Goal: Task Accomplishment & Management: Manage account settings

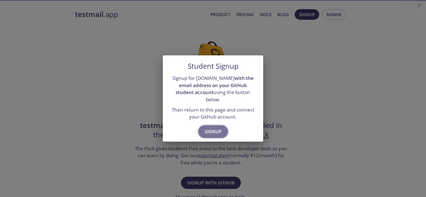
click at [221, 126] on button "Signup" at bounding box center [212, 132] width 29 height 12
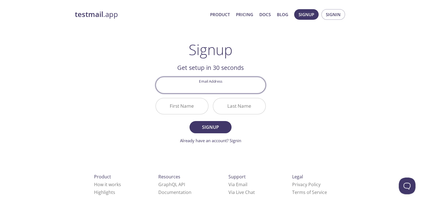
click at [220, 84] on input "Email Address" at bounding box center [211, 85] width 110 height 16
type input "[EMAIL_ADDRESS][DOMAIN_NAME]"
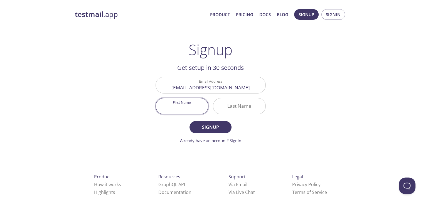
click at [195, 106] on input "First Name" at bounding box center [182, 106] width 52 height 16
type input "Sahrul"
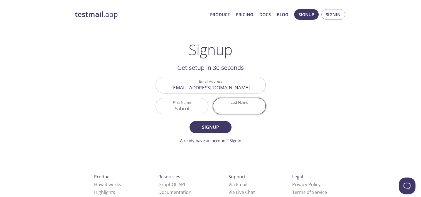
click at [223, 108] on input "Last Name" at bounding box center [239, 106] width 52 height 16
type input "Nizam"
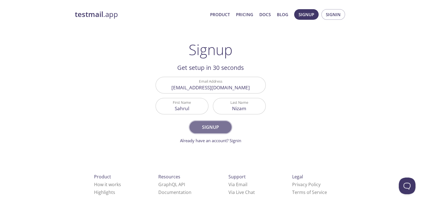
click at [217, 124] on span "Signup" at bounding box center [211, 127] width 30 height 8
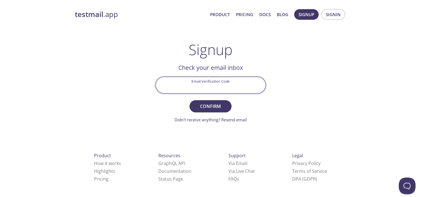
click at [213, 87] on input "Email Verification Code" at bounding box center [211, 85] width 110 height 16
paste input "N4ABDH5"
type input "N4ABDH5"
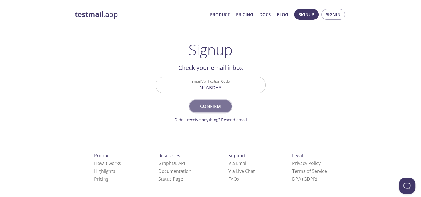
click at [220, 100] on button "Confirm" at bounding box center [211, 106] width 42 height 12
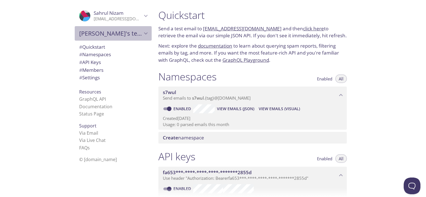
click at [143, 35] on icon "Sahrul's team" at bounding box center [145, 33] width 7 height 7
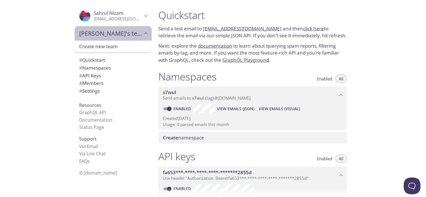
click at [142, 31] on icon "Sahrul's team" at bounding box center [145, 33] width 7 height 7
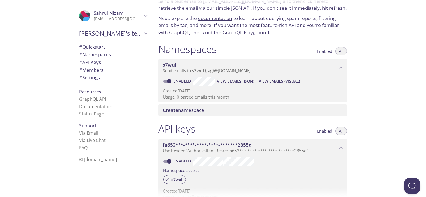
scroll to position [28, 0]
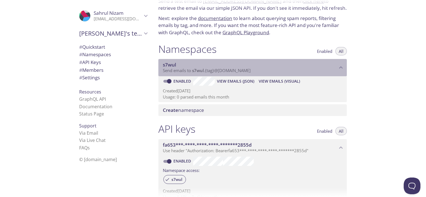
click at [342, 63] on div "s7wul Send emails to s7wul . {tag} @inbox.testmail.app" at bounding box center [252, 67] width 188 height 17
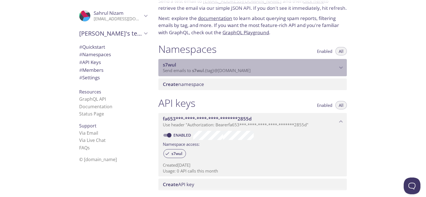
click at [342, 63] on div "s7wul Send emails to s7wul . {tag} @inbox.testmail.app" at bounding box center [252, 67] width 188 height 17
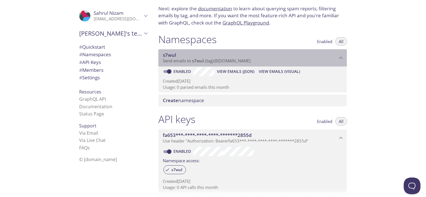
scroll to position [50, 0]
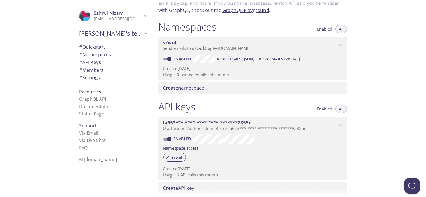
click at [154, 110] on div "API keys Enabled All fa653***-****-****-****-*******2855d Use header "Authoriza…" at bounding box center [252, 147] width 197 height 100
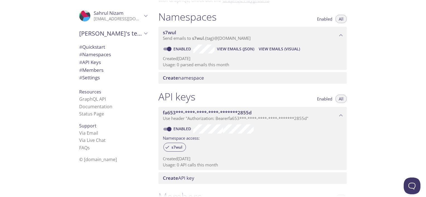
scroll to position [0, 0]
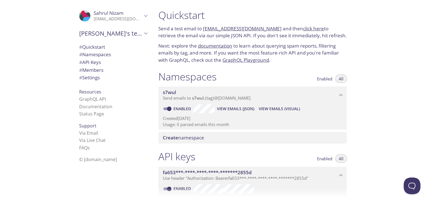
click at [308, 28] on link "click here" at bounding box center [313, 28] width 21 height 6
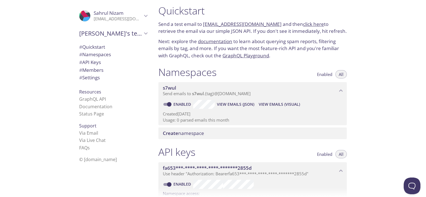
scroll to position [10, 0]
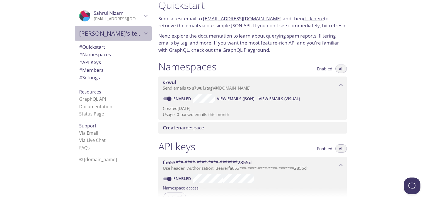
click at [108, 35] on span "Sahrul's team" at bounding box center [110, 34] width 63 height 8
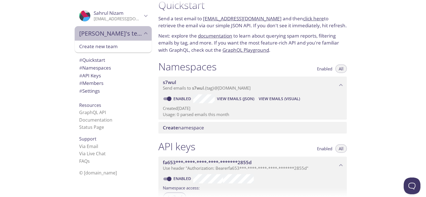
click at [108, 35] on span "Sahrul's team" at bounding box center [110, 34] width 63 height 8
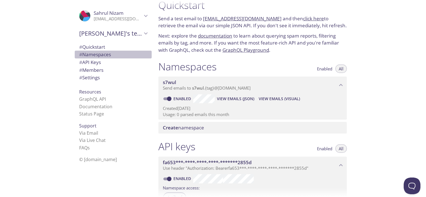
click at [93, 53] on span "# Namespaces" at bounding box center [95, 54] width 32 height 6
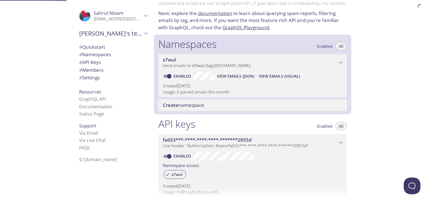
scroll to position [70, 0]
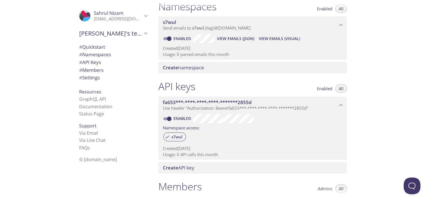
click at [95, 68] on span "# Members" at bounding box center [91, 70] width 24 height 6
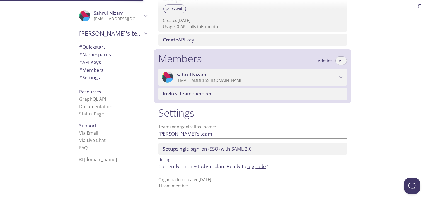
scroll to position [199, 0]
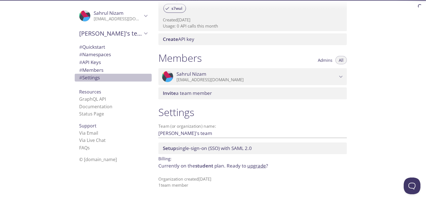
click at [92, 76] on span "# Settings" at bounding box center [89, 77] width 21 height 6
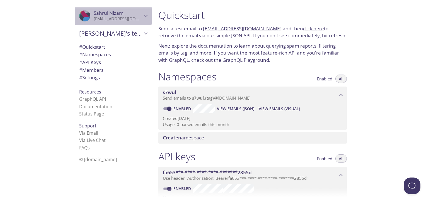
click at [142, 12] on icon "Sahrul Nizam" at bounding box center [145, 15] width 7 height 7
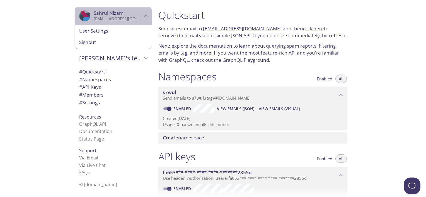
click at [142, 12] on icon "Sahrul Nizam" at bounding box center [145, 15] width 7 height 7
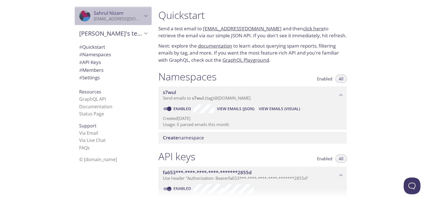
click at [138, 11] on span "Sahrul Nizam" at bounding box center [118, 13] width 48 height 6
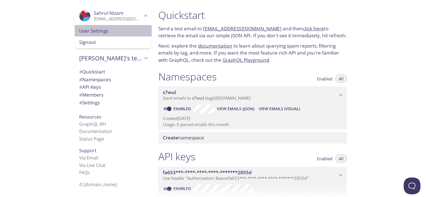
click at [115, 32] on span "User Settings" at bounding box center [113, 30] width 68 height 7
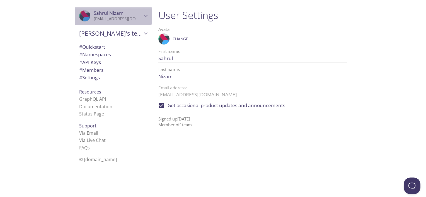
click at [131, 13] on span "Sahrul Nizam" at bounding box center [118, 13] width 48 height 6
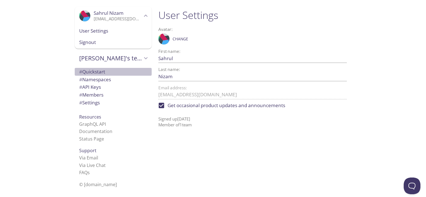
click at [114, 69] on span "# Quickstart" at bounding box center [113, 71] width 68 height 7
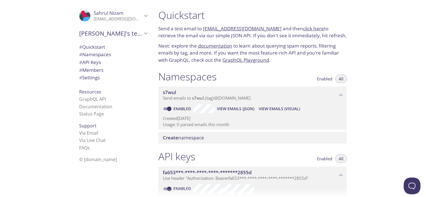
click at [239, 28] on link "s7wul.test@inbox.testmail.app" at bounding box center [242, 28] width 79 height 6
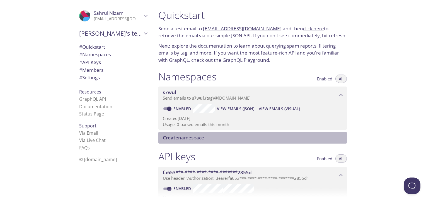
click at [297, 138] on span "Create namespace" at bounding box center [254, 138] width 182 height 6
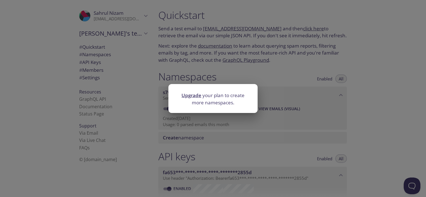
click at [276, 76] on div "Upgrade your plan to create more namespaces." at bounding box center [213, 98] width 426 height 197
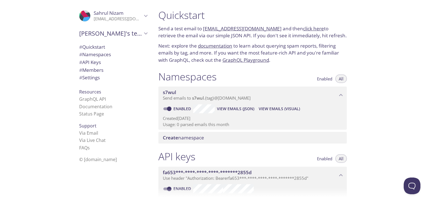
click at [207, 28] on link "s7wul.test@inbox.testmail.app" at bounding box center [242, 28] width 79 height 6
click at [304, 69] on div "Namespaces Enabled All s7wul Send emails to s7wul . {tag} @inbox.testmail.app E…" at bounding box center [252, 107] width 197 height 80
drag, startPoint x: 272, startPoint y: 30, endPoint x: 262, endPoint y: 29, distance: 10.4
click at [262, 29] on p "Send a test email to s7wul.test@inbox.testmail.app and then click here to retri…" at bounding box center [252, 32] width 188 height 14
copy p ".app"
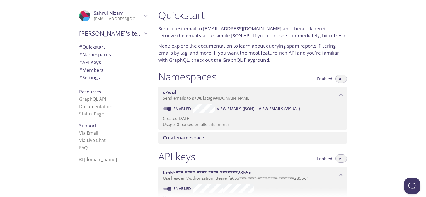
click at [274, 29] on p "Send a test email to s7wul.test@inbox.testmail.app and then click here to retri…" at bounding box center [252, 32] width 188 height 14
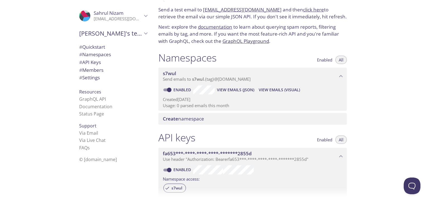
scroll to position [17, 0]
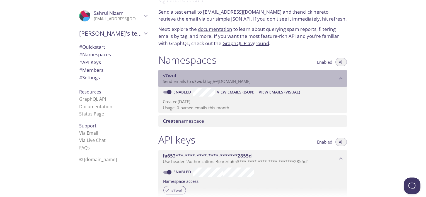
click at [241, 75] on span "s7wul" at bounding box center [250, 76] width 174 height 6
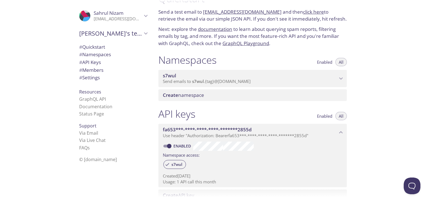
click at [241, 75] on span "s7wul" at bounding box center [250, 76] width 174 height 6
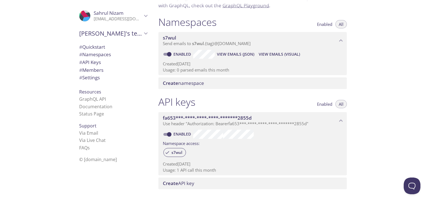
scroll to position [65, 0]
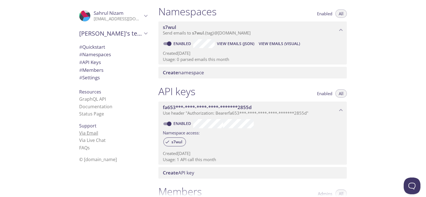
click at [91, 133] on link "Via Email" at bounding box center [88, 133] width 19 height 6
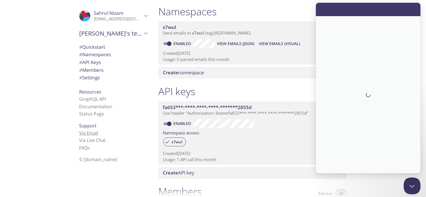
scroll to position [0, 0]
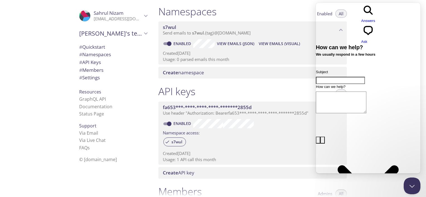
click at [142, 143] on li "Via Live Chat" at bounding box center [113, 140] width 68 height 7
click at [414, 185] on button "Close Beacon popover" at bounding box center [410, 185] width 17 height 17
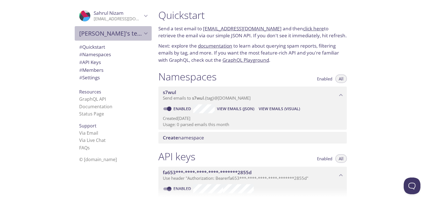
click at [137, 35] on span "Sahrul's team" at bounding box center [110, 34] width 63 height 8
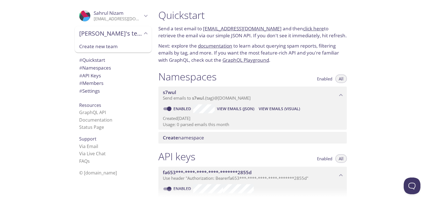
click at [137, 35] on span "Sahrul's team" at bounding box center [110, 34] width 63 height 8
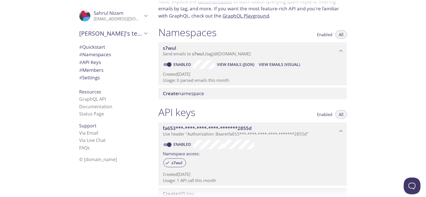
scroll to position [43, 0]
drag, startPoint x: 176, startPoint y: 81, endPoint x: 233, endPoint y: 78, distance: 57.2
click at [233, 78] on p "Usage: 0 parsed emails this month" at bounding box center [252, 81] width 179 height 6
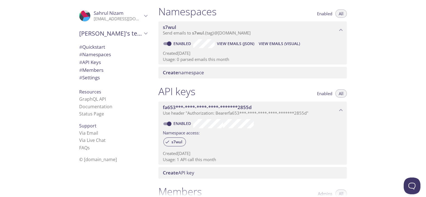
scroll to position [65, 0]
click at [280, 43] on span "View Emails (Visual)" at bounding box center [279, 43] width 41 height 7
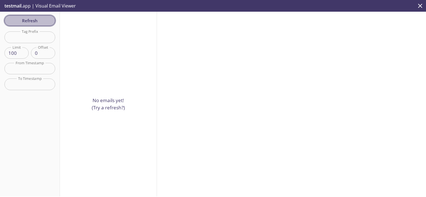
click at [45, 21] on span "Refresh" at bounding box center [30, 20] width 42 height 7
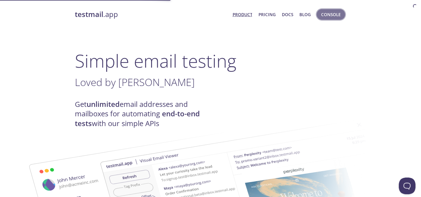
click at [325, 16] on span "Console" at bounding box center [330, 14] width 19 height 7
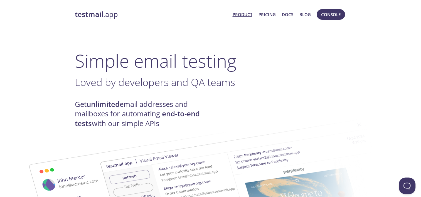
click at [244, 16] on link "Product" at bounding box center [243, 14] width 20 height 7
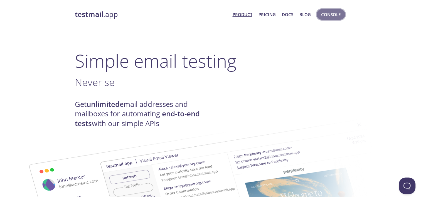
click at [334, 15] on span "Console" at bounding box center [330, 14] width 19 height 7
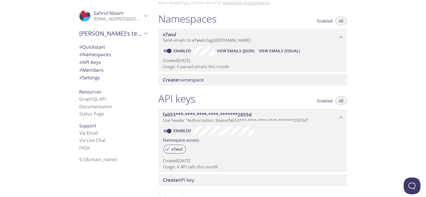
scroll to position [48, 0]
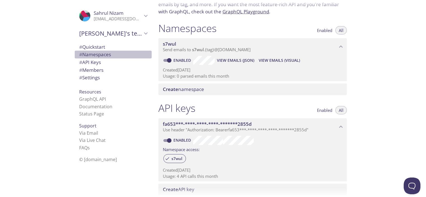
click at [94, 56] on span "# Namespaces" at bounding box center [95, 54] width 32 height 6
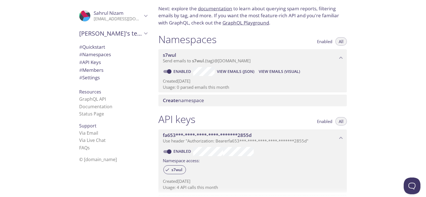
scroll to position [36, 0]
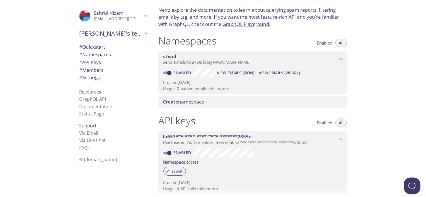
click at [136, 11] on span "Sahrul Nizam" at bounding box center [118, 13] width 48 height 6
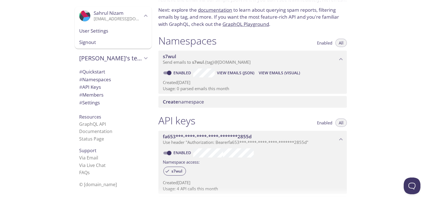
click at [105, 31] on span "User Settings" at bounding box center [113, 30] width 68 height 7
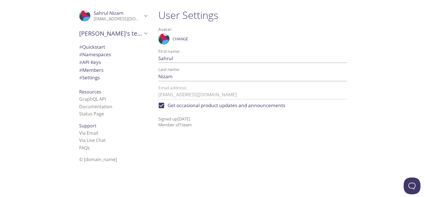
click at [139, 28] on div "Sahrul's team" at bounding box center [113, 33] width 77 height 14
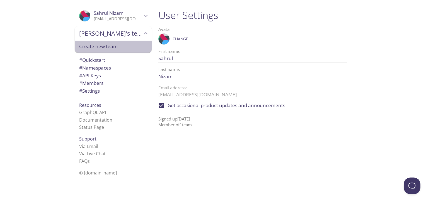
click at [107, 45] on span "Create new team" at bounding box center [113, 46] width 68 height 7
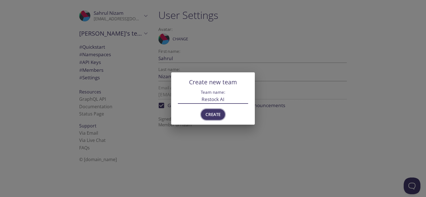
type input "Restock AI"
click at [216, 114] on span "Create" at bounding box center [212, 114] width 15 height 7
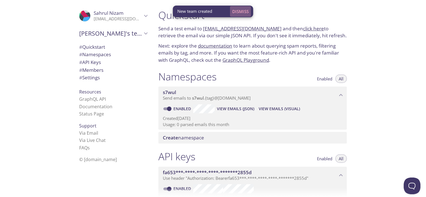
click at [247, 12] on span "Dismiss" at bounding box center [240, 11] width 16 height 7
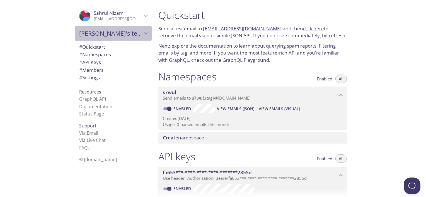
click at [129, 36] on span "Sahrul's team" at bounding box center [110, 34] width 63 height 8
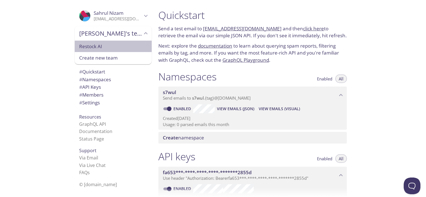
click at [111, 52] on div "Restock AI" at bounding box center [113, 47] width 77 height 12
type input "Restock AI"
